Goal: Navigation & Orientation: Find specific page/section

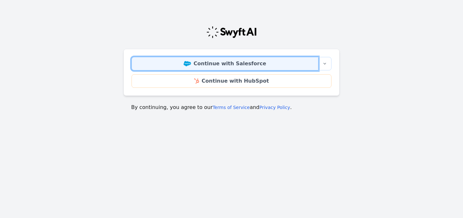
click at [191, 63] on img at bounding box center [187, 63] width 7 height 5
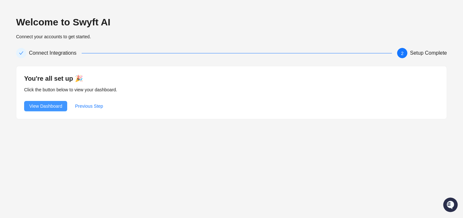
click at [50, 108] on span "View Dashboard" at bounding box center [45, 106] width 33 height 7
